Goal: Task Accomplishment & Management: Manage account settings

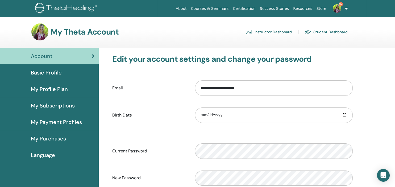
click at [266, 33] on link "Instructor Dashboard" at bounding box center [269, 32] width 46 height 9
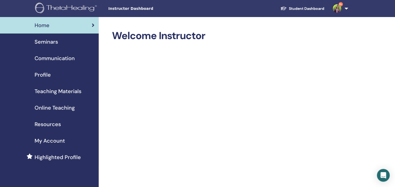
click at [44, 41] on span "Seminars" at bounding box center [46, 42] width 23 height 8
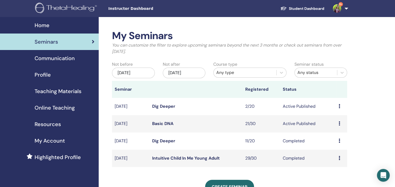
click at [159, 122] on link "Basic DNA" at bounding box center [162, 124] width 21 height 6
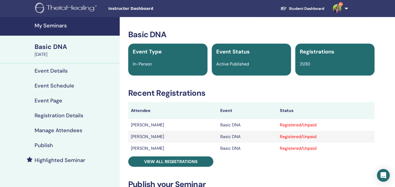
click at [52, 129] on h4 "Manage Attendees" at bounding box center [59, 130] width 48 height 6
